Goal: Use online tool/utility

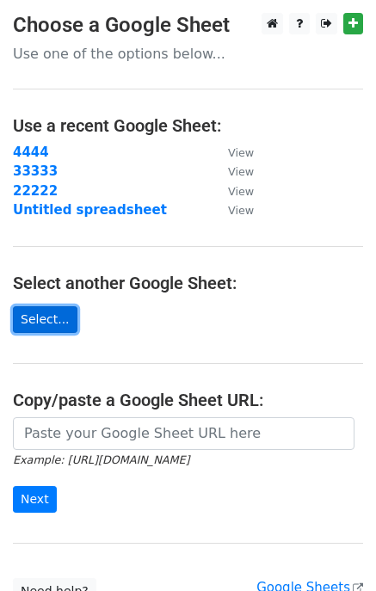
click at [36, 322] on link "Select..." at bounding box center [45, 319] width 64 height 27
click at [34, 321] on link "Select..." at bounding box center [45, 319] width 64 height 27
